Goal: Information Seeking & Learning: Learn about a topic

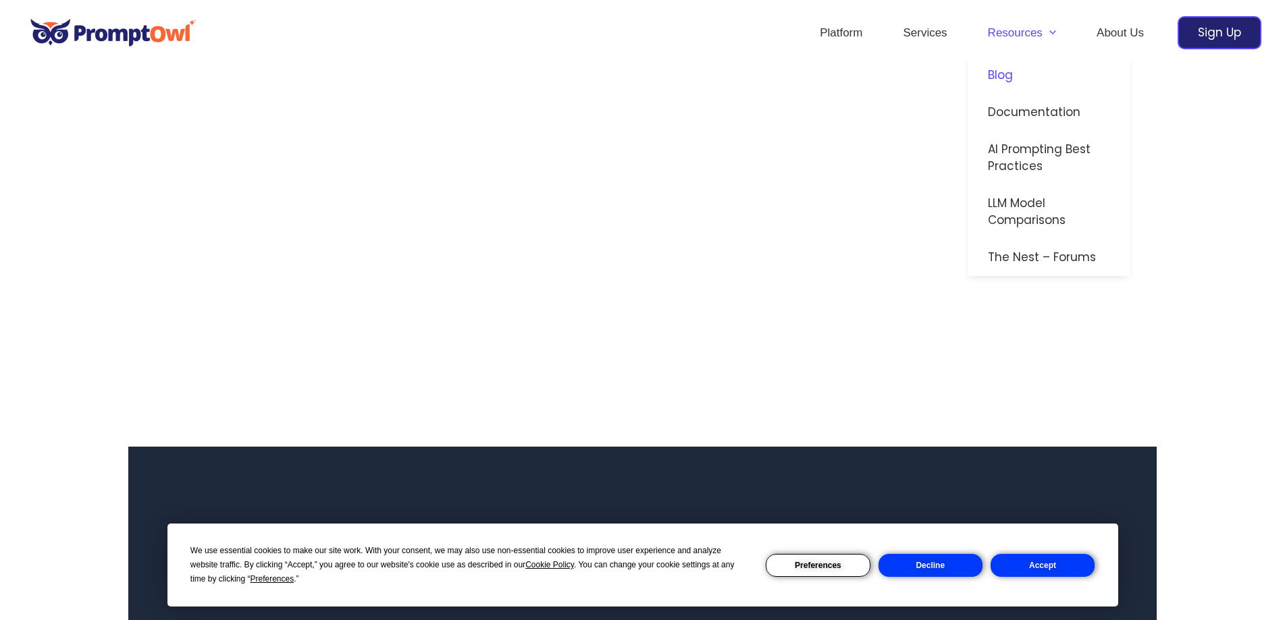
click at [1006, 72] on link "Blog" at bounding box center [1048, 75] width 162 height 37
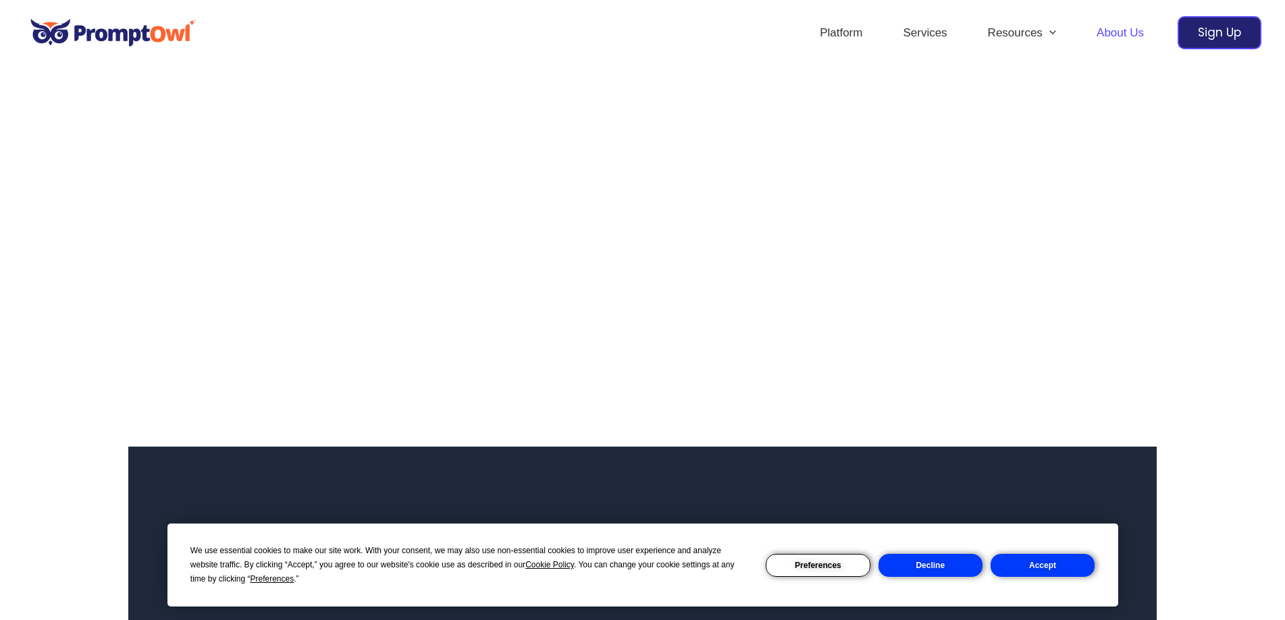
click at [1114, 34] on link "About Us" at bounding box center [1120, 32] width 88 height 47
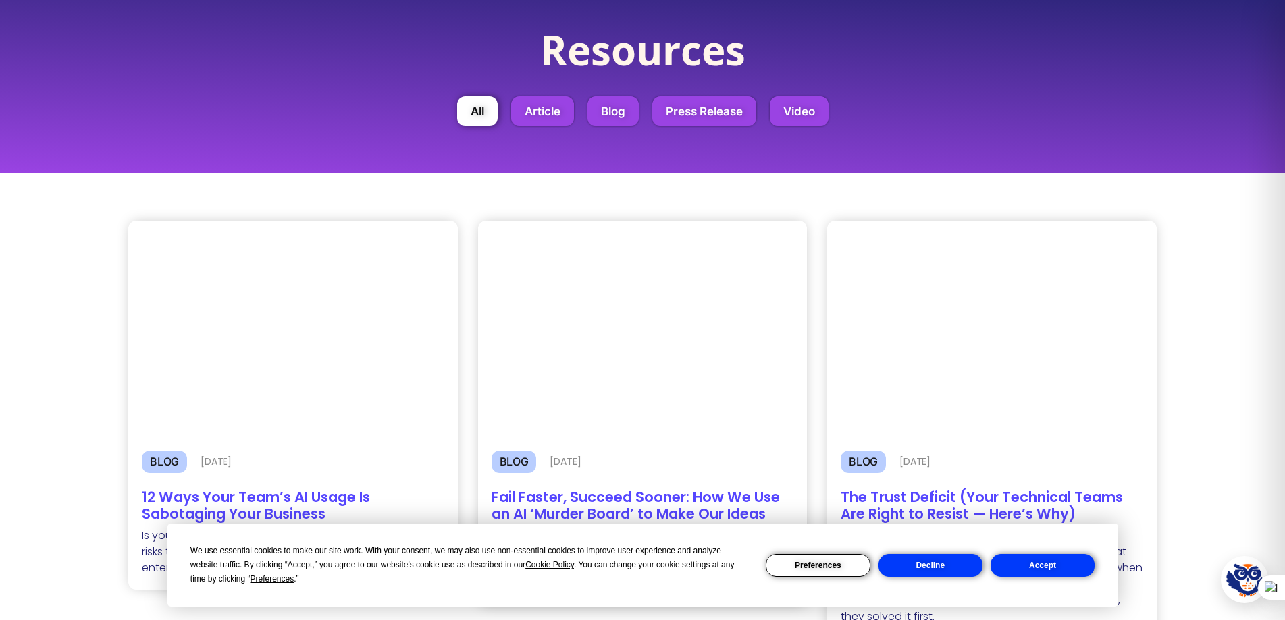
scroll to position [135, 0]
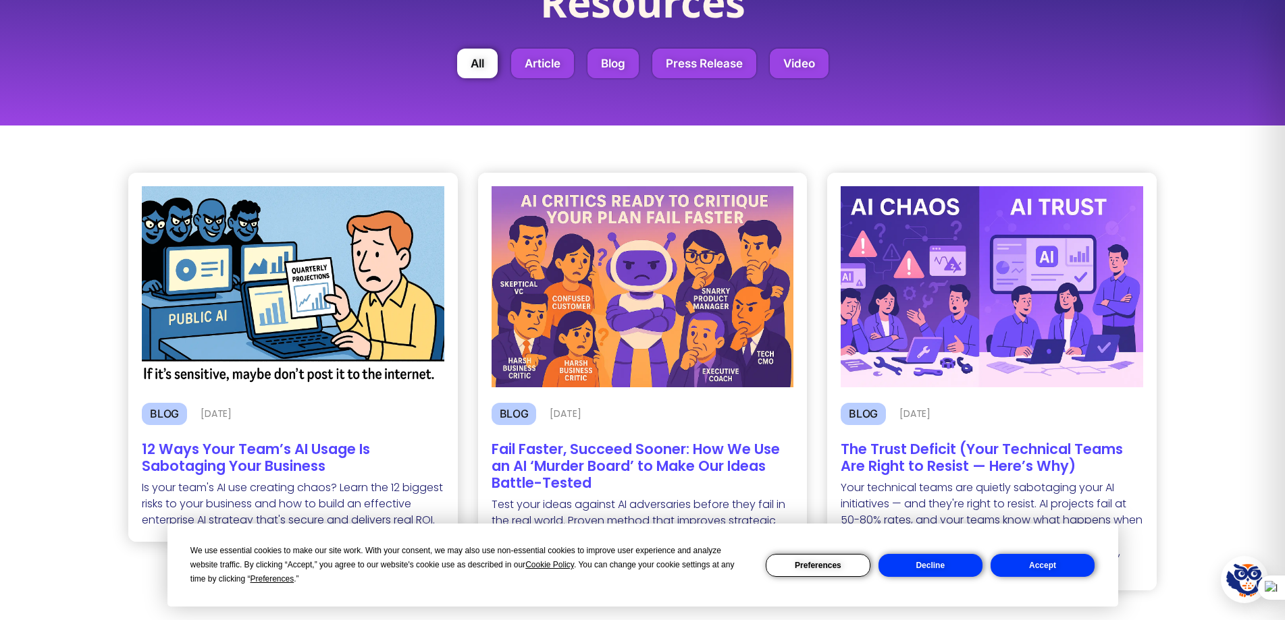
click at [273, 448] on h2 "12 Ways Your Team’s AI Usage Is Sabotaging Your Business" at bounding box center [293, 458] width 302 height 34
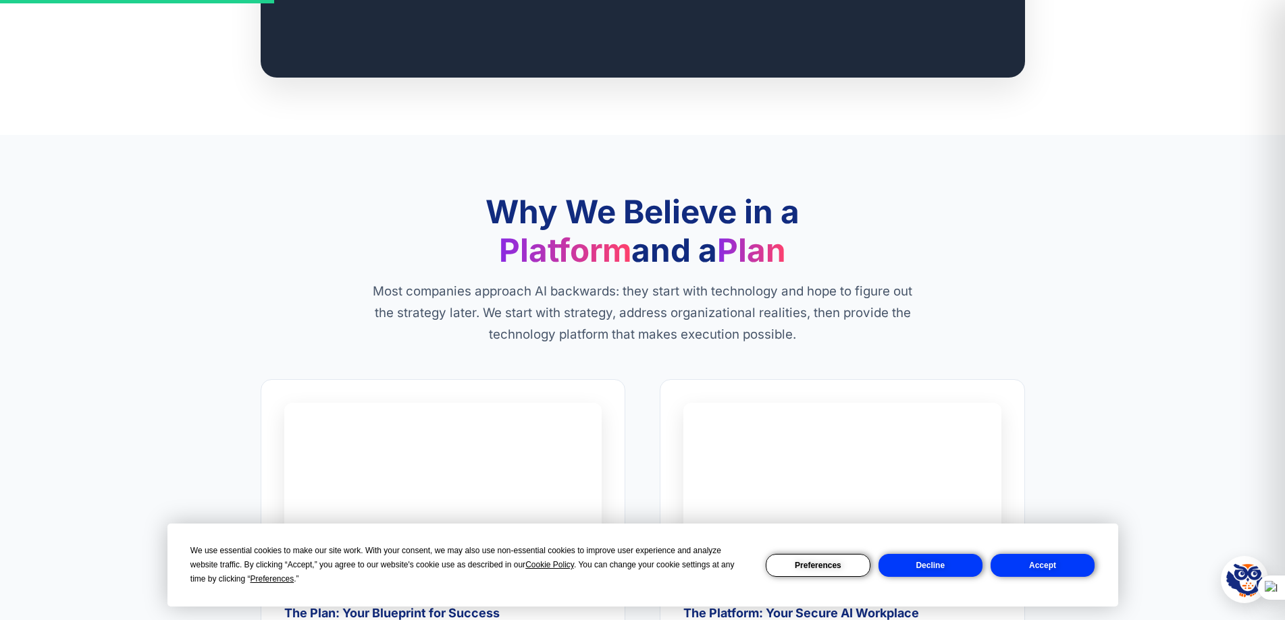
scroll to position [1148, 0]
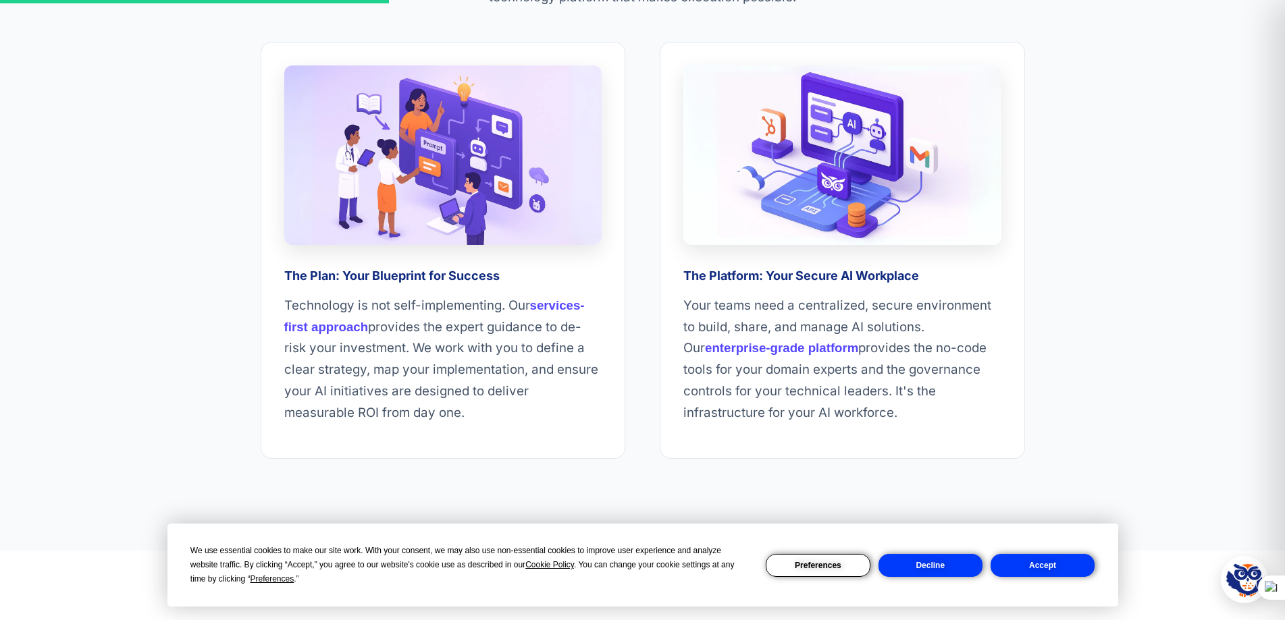
click at [1059, 570] on button "Accept" at bounding box center [1042, 565] width 104 height 23
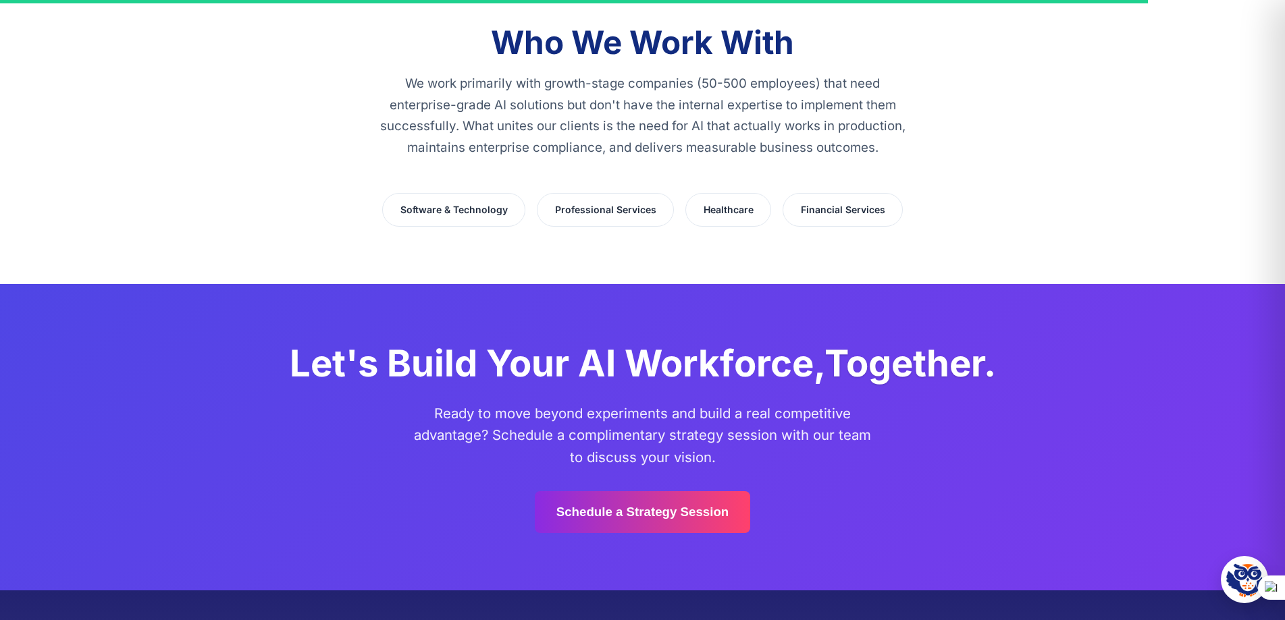
drag, startPoint x: 452, startPoint y: 401, endPoint x: 465, endPoint y: 271, distance: 130.2
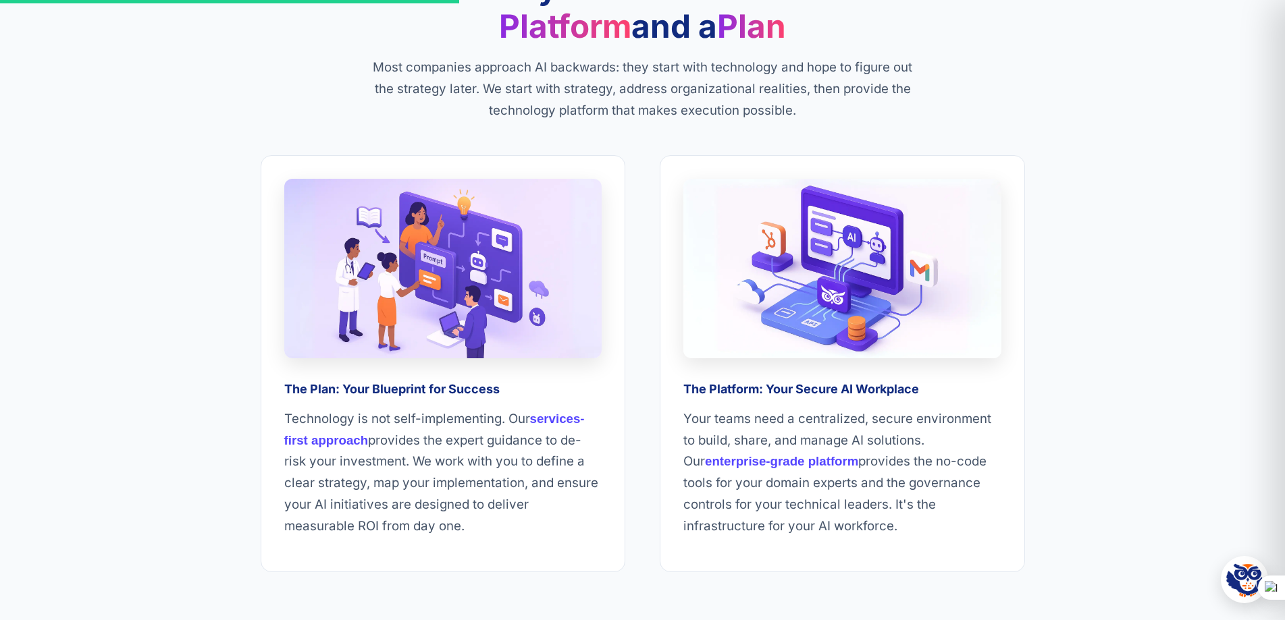
scroll to position [0, 0]
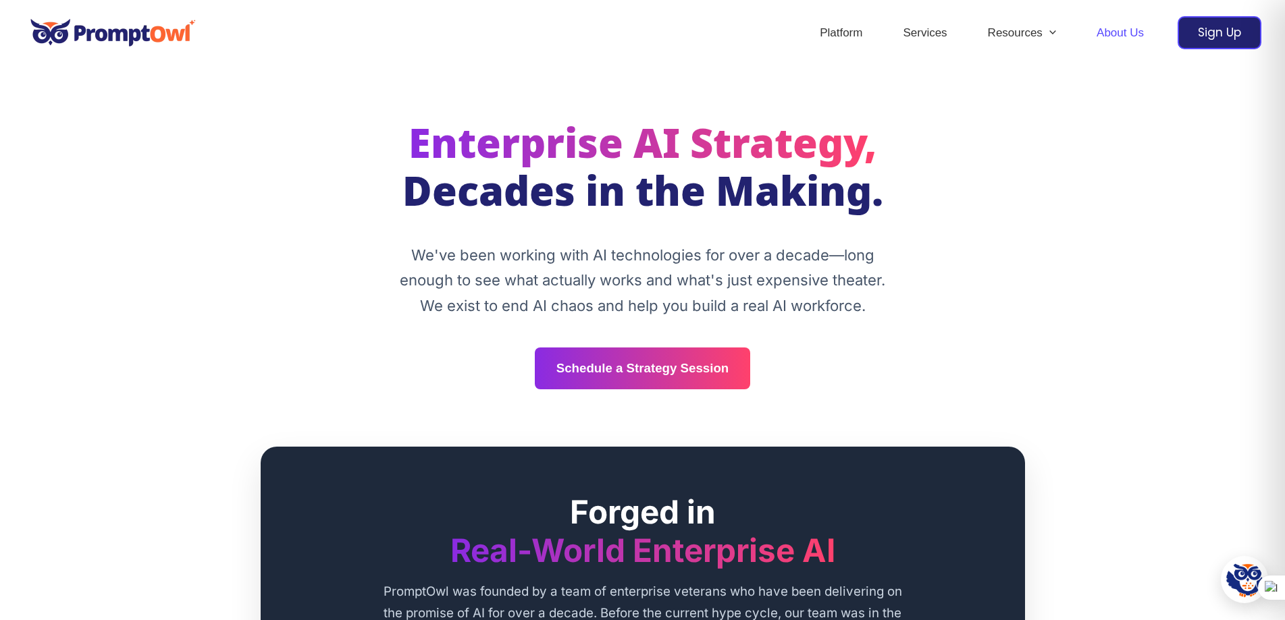
click at [394, 243] on p "We've been working with AI technologies for over a decade—long enough to see wh…" at bounding box center [642, 281] width 506 height 76
click at [319, 289] on div "Enterprise AI Strategy, Decades in the Making. We've been working with AI techn…" at bounding box center [643, 257] width 810 height 266
click at [352, 205] on h1 "Enterprise AI Strategy, Decades in the Making." at bounding box center [643, 172] width 764 height 97
